Goal: Task Accomplishment & Management: Complete application form

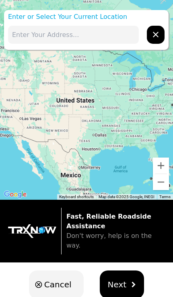
click at [105, 33] on input "text" at bounding box center [73, 35] width 131 height 18
click at [99, 34] on input "text" at bounding box center [73, 35] width 131 height 18
paste input "E cartmill ave and road 63"
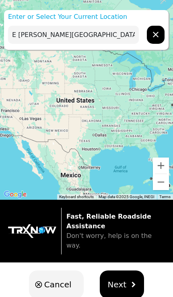
click at [130, 282] on img "hidden" at bounding box center [133, 285] width 6 height 6
click at [124, 276] on button "Next" at bounding box center [122, 285] width 45 height 28
click at [119, 279] on span "Next" at bounding box center [117, 285] width 19 height 12
click at [123, 279] on span "Next" at bounding box center [117, 285] width 19 height 12
click at [125, 271] on button "Next" at bounding box center [122, 285] width 45 height 28
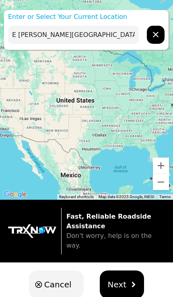
click at [124, 271] on button "Next" at bounding box center [122, 285] width 45 height 28
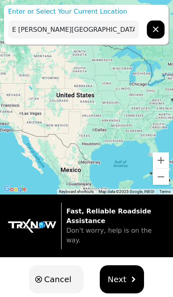
scroll to position [13, 0]
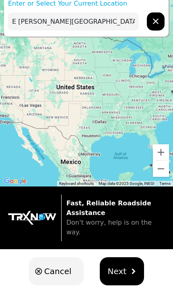
click at [124, 262] on button "Next" at bounding box center [122, 271] width 45 height 28
click at [141, 261] on button "Next" at bounding box center [122, 271] width 45 height 28
click at [142, 262] on div "Cancel Next" at bounding box center [86, 271] width 173 height 44
click at [130, 269] on img "hidden" at bounding box center [133, 272] width 6 height 6
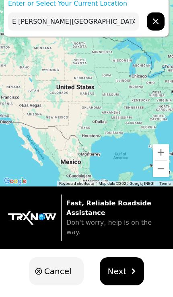
click at [121, 265] on span "Next" at bounding box center [117, 271] width 19 height 12
click at [125, 258] on button "Next" at bounding box center [122, 271] width 45 height 28
click at [114, 21] on input "E cartmill ave and road 63" at bounding box center [73, 21] width 131 height 18
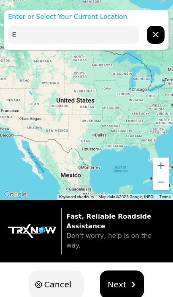
type input "E"
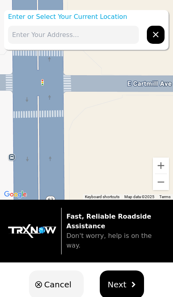
click at [121, 279] on span "Next" at bounding box center [117, 285] width 19 height 12
click at [133, 282] on img "hidden" at bounding box center [133, 285] width 6 height 6
click at [124, 277] on button "Next" at bounding box center [122, 285] width 45 height 28
click at [122, 280] on span "Next" at bounding box center [117, 285] width 19 height 12
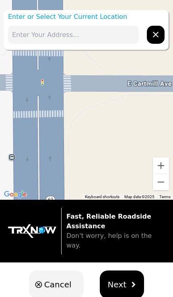
click at [122, 280] on span "Next" at bounding box center [117, 285] width 19 height 12
click at [121, 279] on span "Next" at bounding box center [117, 285] width 19 height 12
click at [130, 231] on p "Fast, Reliable Roadside Assistance Don't worry, help is on the way." at bounding box center [115, 231] width 98 height 39
click at [129, 228] on p "Fast, Reliable Roadside Assistance Don't worry, help is on the way." at bounding box center [115, 231] width 98 height 39
click at [127, 233] on span "Don't worry, help is on the way." at bounding box center [108, 240] width 85 height 17
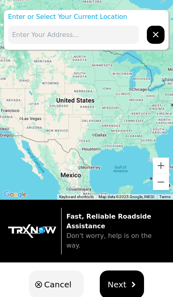
click at [124, 271] on button "Next" at bounding box center [122, 285] width 45 height 28
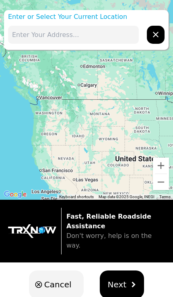
click at [99, 33] on input "text" at bounding box center [73, 35] width 131 height 18
type input "C"
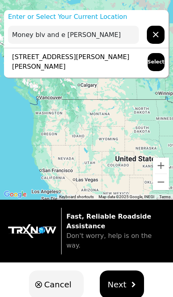
click at [27, 60] on p "[STREET_ADDRESS][PERSON_NAME][PERSON_NAME]" at bounding box center [73, 61] width 131 height 19
type input "[STREET_ADDRESS][PERSON_NAME][PERSON_NAME]"
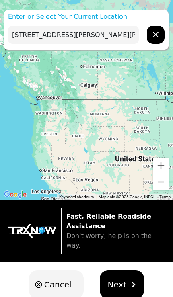
click at [122, 279] on span "Next" at bounding box center [117, 285] width 19 height 12
click at [130, 282] on img "hidden" at bounding box center [133, 285] width 6 height 6
click at [133, 282] on img "hidden" at bounding box center [133, 285] width 6 height 6
click at [134, 279] on button "Next" at bounding box center [122, 285] width 45 height 28
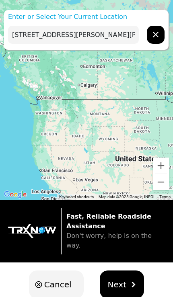
click at [131, 282] on img "hidden" at bounding box center [133, 285] width 6 height 6
click at [127, 279] on button "Next" at bounding box center [122, 285] width 45 height 28
click at [125, 271] on button "Next" at bounding box center [122, 285] width 45 height 28
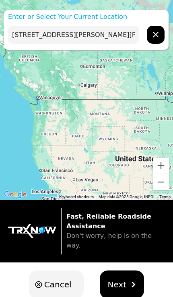
click at [127, 271] on button "Next" at bounding box center [122, 285] width 45 height 28
click at [126, 271] on button "Next" at bounding box center [122, 285] width 45 height 28
click at [128, 271] on button "Next" at bounding box center [122, 285] width 45 height 28
click at [125, 271] on button "Next" at bounding box center [122, 285] width 45 height 28
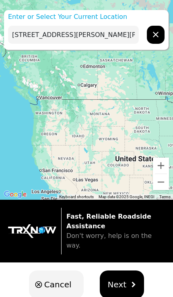
click at [125, 271] on button "Next" at bounding box center [122, 285] width 45 height 28
click at [42, 23] on div "[STREET_ADDRESS][PERSON_NAME][PERSON_NAME]" at bounding box center [86, 35] width 164 height 26
click at [42, 16] on p "Enter or Select Your Current Location" at bounding box center [86, 17] width 164 height 10
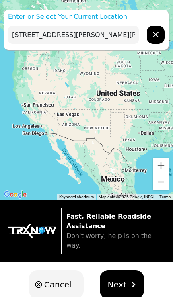
click at [33, 40] on input "[STREET_ADDRESS][PERSON_NAME][PERSON_NAME]" at bounding box center [73, 35] width 131 height 18
click at [49, 35] on input "[STREET_ADDRESS][PERSON_NAME][PERSON_NAME]" at bounding box center [73, 35] width 131 height 18
click at [49, 34] on input "[STREET_ADDRESS][PERSON_NAME][PERSON_NAME]" at bounding box center [73, 35] width 131 height 18
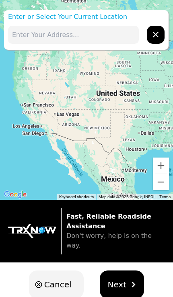
click at [156, 35] on icon "hidden" at bounding box center [156, 35] width 10 height 10
click at [34, 36] on input "text" at bounding box center [73, 35] width 131 height 18
click at [29, 34] on input "text" at bounding box center [73, 35] width 131 height 18
paste input "[STREET_ADDRESS][PERSON_NAME][PERSON_NAME]"
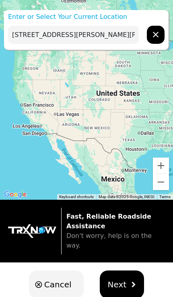
type input "[STREET_ADDRESS][PERSON_NAME][PERSON_NAME]"
click at [130, 282] on img "hidden" at bounding box center [133, 285] width 6 height 6
click at [127, 271] on button "Next" at bounding box center [122, 285] width 45 height 28
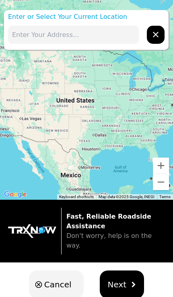
click at [32, 37] on input "text" at bounding box center [73, 35] width 131 height 18
click at [30, 31] on input "text" at bounding box center [73, 35] width 131 height 18
paste input "[STREET_ADDRESS][PERSON_NAME][PERSON_NAME]"
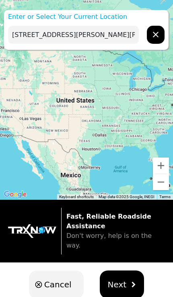
type input "[STREET_ADDRESS][PERSON_NAME][PERSON_NAME]"
click at [126, 279] on button "Next" at bounding box center [122, 285] width 45 height 28
click at [130, 282] on img "hidden" at bounding box center [133, 285] width 6 height 6
click at [126, 275] on button "Next" at bounding box center [122, 285] width 45 height 28
click at [126, 271] on button "Next" at bounding box center [122, 285] width 45 height 28
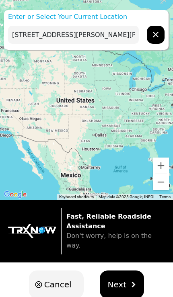
click at [126, 271] on button "Next" at bounding box center [122, 285] width 45 height 28
click at [124, 271] on button "Next" at bounding box center [122, 285] width 45 height 28
click at [123, 279] on span "Next" at bounding box center [117, 285] width 19 height 12
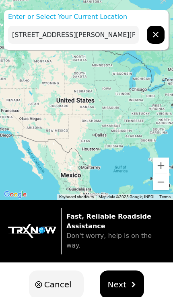
click at [123, 279] on span "Next" at bounding box center [117, 285] width 19 height 12
click at [124, 271] on button "Next" at bounding box center [122, 285] width 45 height 28
